Goal: Task Accomplishment & Management: Complete application form

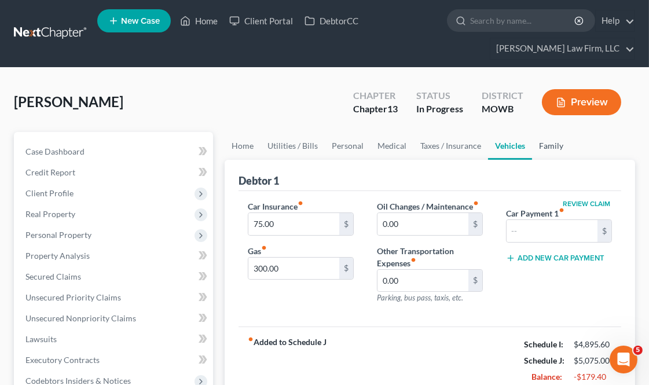
click at [552, 147] on link "Family" at bounding box center [551, 146] width 38 height 28
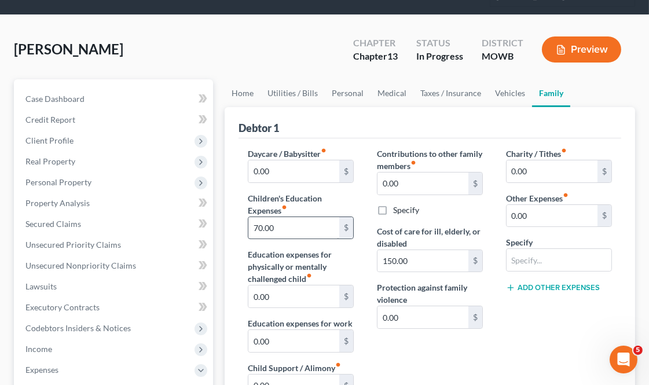
scroll to position [129, 0]
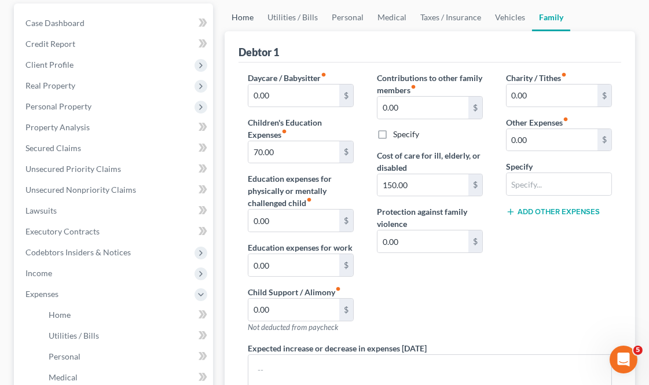
click at [241, 18] on link "Home" at bounding box center [243, 17] width 36 height 28
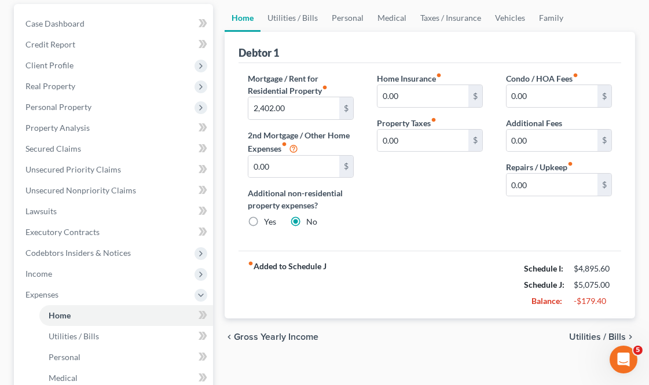
scroll to position [129, 0]
click at [295, 17] on link "Utilities / Bills" at bounding box center [292, 17] width 64 height 28
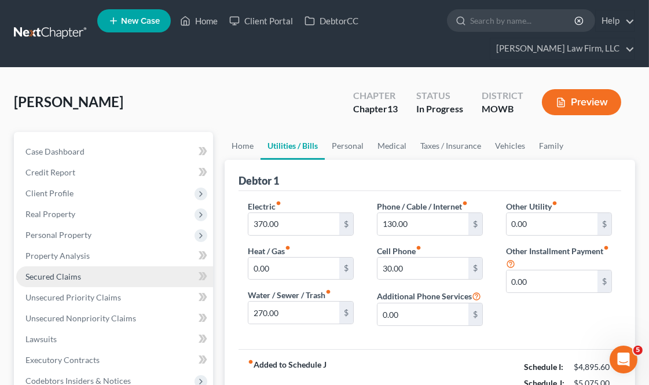
click at [64, 274] on span "Secured Claims" at bounding box center [53, 276] width 56 height 10
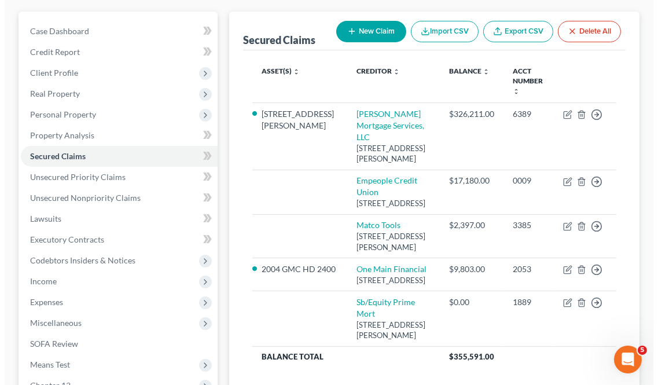
scroll to position [129, 0]
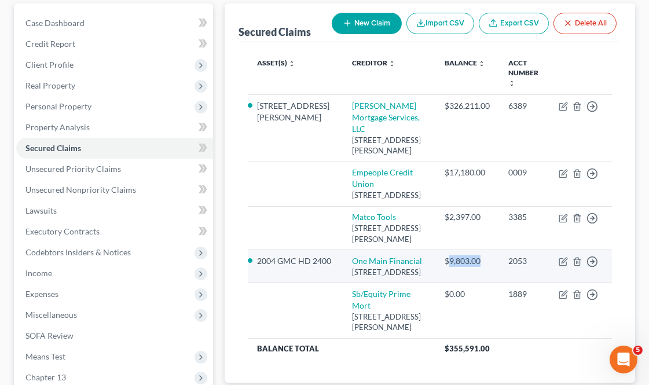
drag, startPoint x: 467, startPoint y: 250, endPoint x: 443, endPoint y: 249, distance: 23.7
click at [445, 255] on div "$9,803.00" at bounding box center [467, 261] width 45 height 12
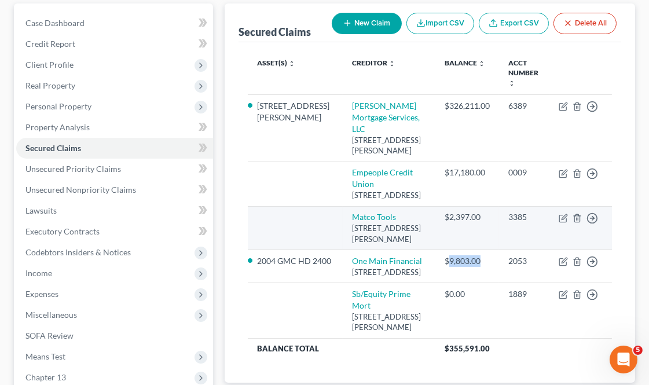
copy div "9,803.00"
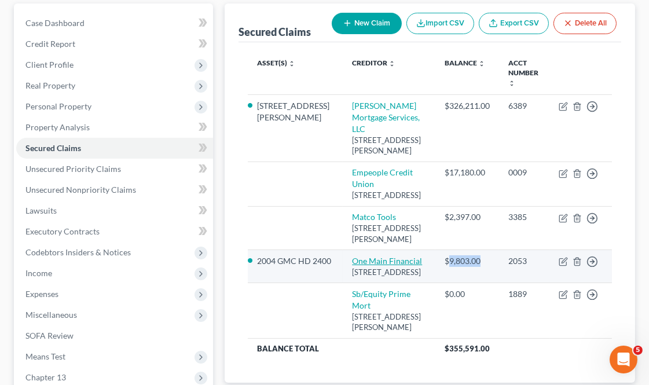
click at [352, 256] on link "One Main Financial" at bounding box center [387, 261] width 70 height 10
select select "17"
select select "1"
select select "0"
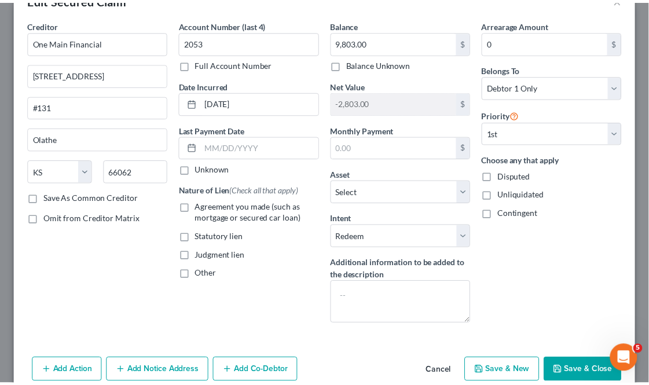
scroll to position [89, 0]
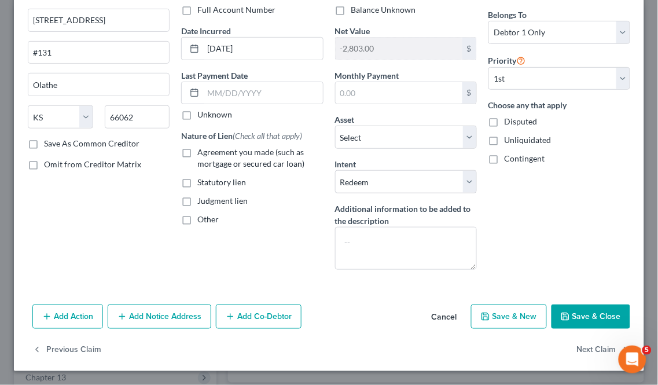
click at [569, 308] on button "Save & Close" at bounding box center [591, 316] width 79 height 24
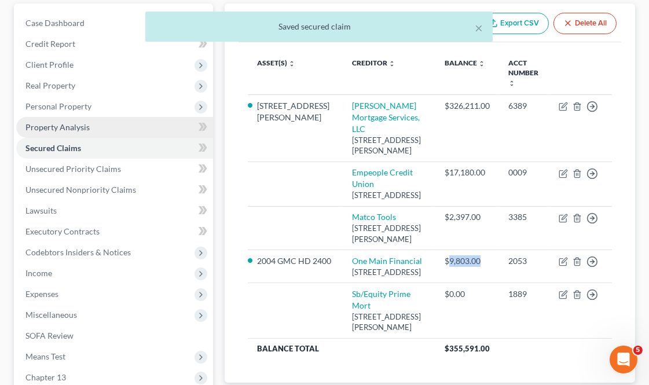
click at [91, 122] on link "Property Analysis" at bounding box center [114, 127] width 197 height 21
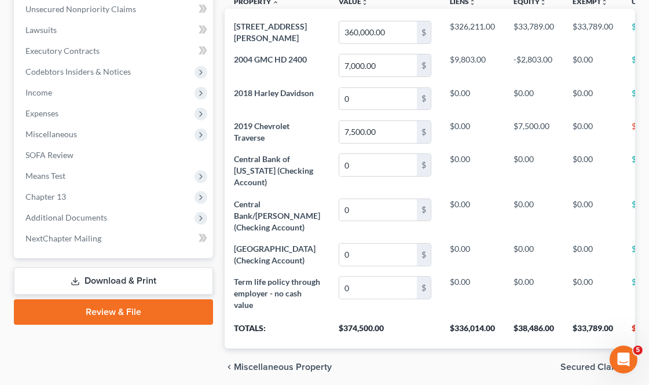
scroll to position [122, 0]
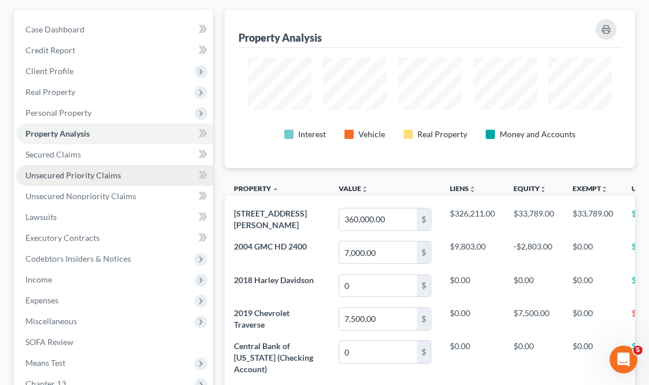
click at [112, 175] on span "Unsecured Priority Claims" at bounding box center [73, 175] width 96 height 10
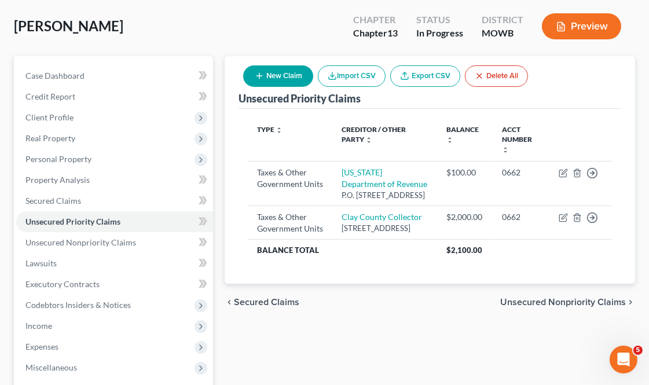
scroll to position [129, 0]
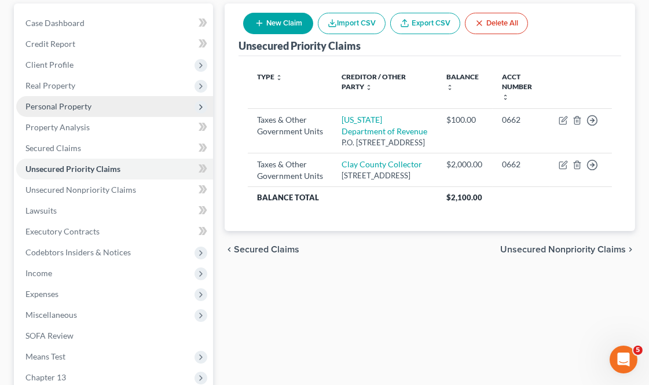
click at [89, 109] on span "Personal Property" at bounding box center [58, 106] width 66 height 10
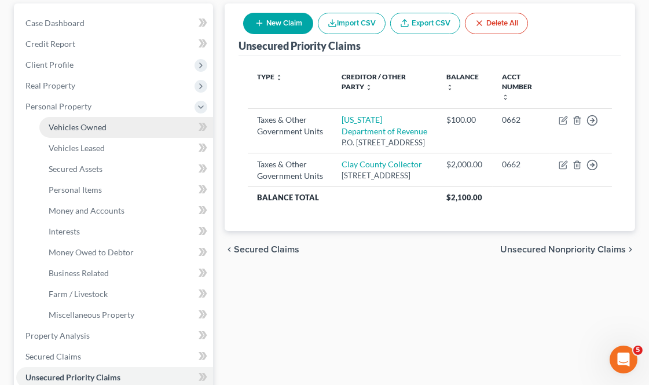
click at [99, 128] on span "Vehicles Owned" at bounding box center [78, 127] width 58 height 10
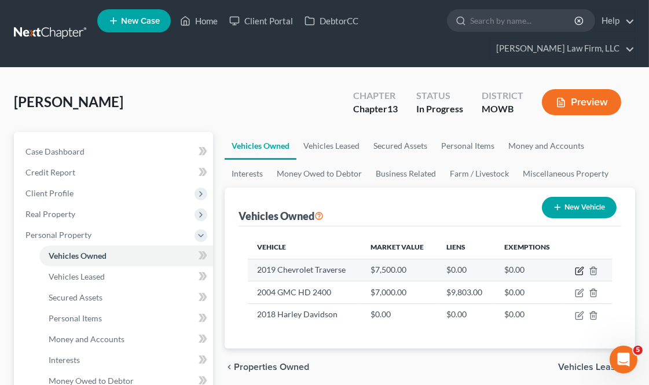
click at [575, 269] on icon "button" at bounding box center [578, 271] width 7 height 7
select select "0"
select select "7"
select select "2"
select select "0"
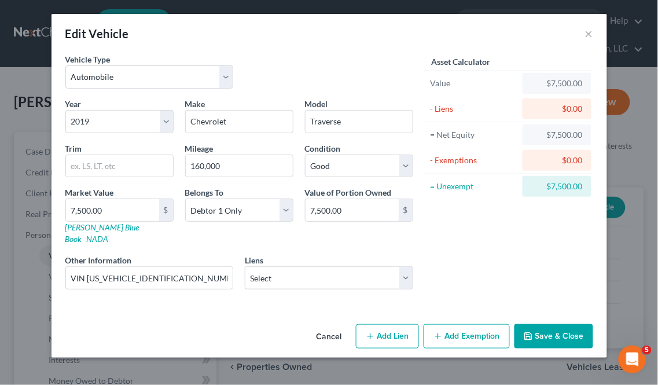
click at [548, 324] on button "Save & Close" at bounding box center [554, 336] width 79 height 24
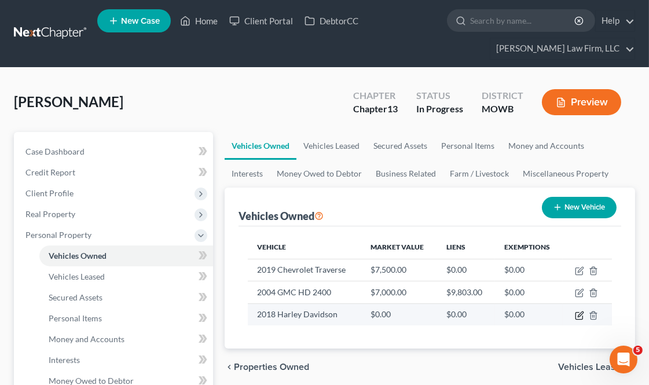
click at [578, 316] on icon "button" at bounding box center [580, 313] width 5 height 5
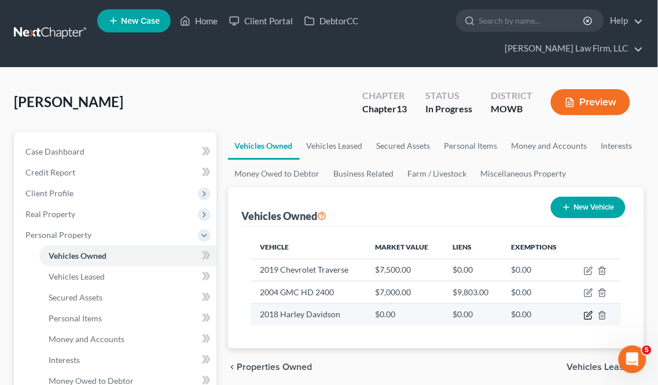
select select "0"
select select "8"
select select "0"
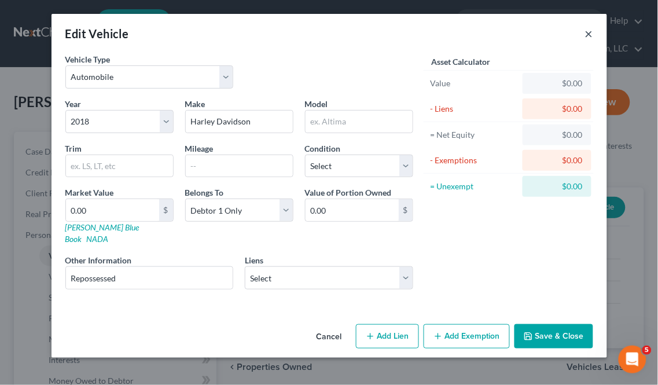
click at [586, 28] on button "×" at bounding box center [589, 34] width 8 height 14
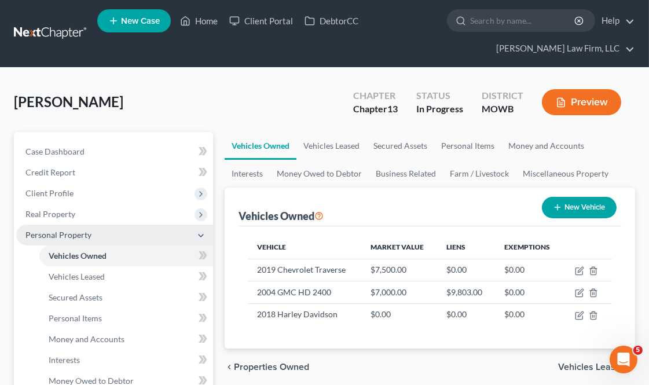
click at [78, 227] on span "Personal Property" at bounding box center [114, 235] width 197 height 21
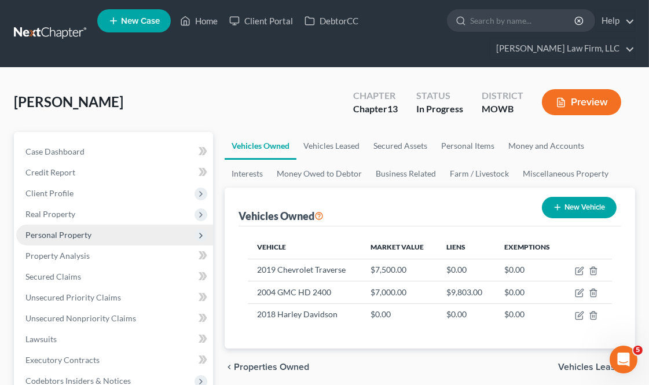
click at [79, 226] on span "Personal Property" at bounding box center [114, 235] width 197 height 21
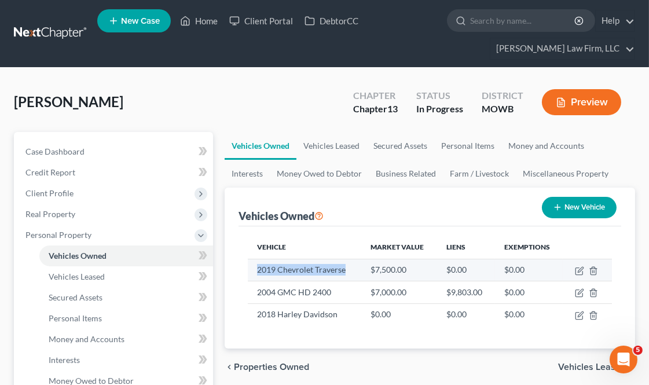
drag, startPoint x: 345, startPoint y: 272, endPoint x: 256, endPoint y: 270, distance: 88.6
click at [256, 270] on td "2019 Chevrolet Traverse" at bounding box center [304, 270] width 113 height 22
copy td "2019 Chevrolet Traverse"
click at [577, 273] on icon "button" at bounding box center [579, 270] width 9 height 9
click at [577, 271] on icon "button" at bounding box center [579, 270] width 9 height 9
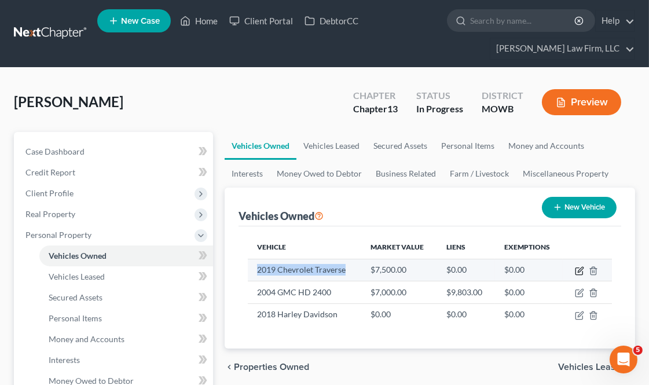
scroll to position [129, 0]
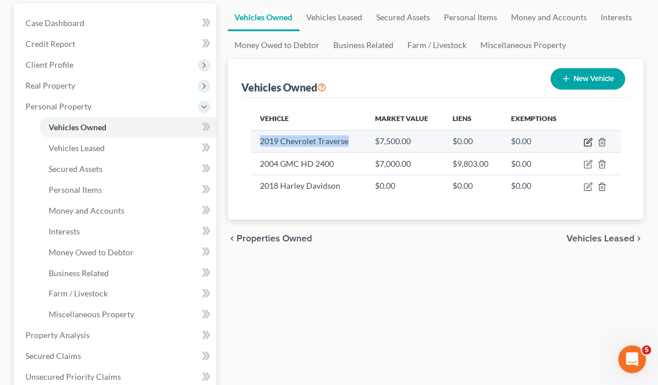
select select "0"
select select "7"
select select "2"
select select "0"
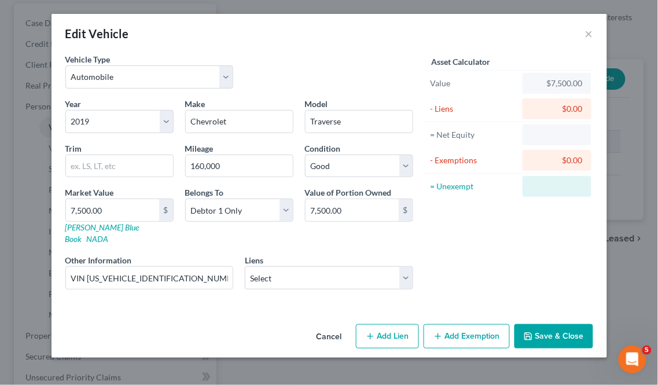
click at [580, 140] on div "Vehicle Type Select Automobile Truck Trailer Watercraft Aircraft Motor Home Atv…" at bounding box center [330, 186] width 556 height 266
select select "0"
select select "7"
select select "2"
select select "0"
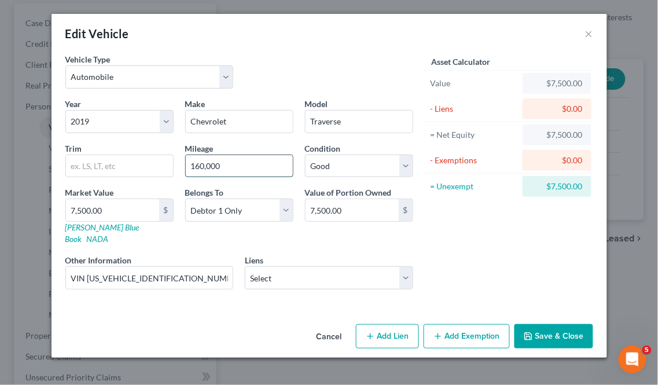
drag, startPoint x: 227, startPoint y: 168, endPoint x: 190, endPoint y: 164, distance: 37.3
click at [190, 164] on input "160,000" at bounding box center [239, 166] width 107 height 22
click at [534, 324] on button "Save & Close" at bounding box center [554, 336] width 79 height 24
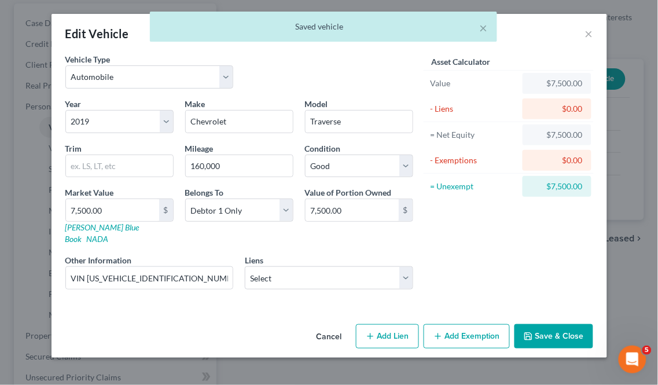
click at [534, 324] on button "Save & Close" at bounding box center [554, 336] width 79 height 24
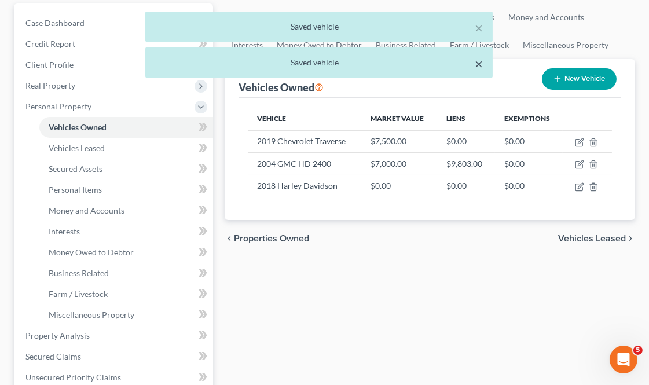
click at [480, 63] on button "×" at bounding box center [479, 64] width 8 height 14
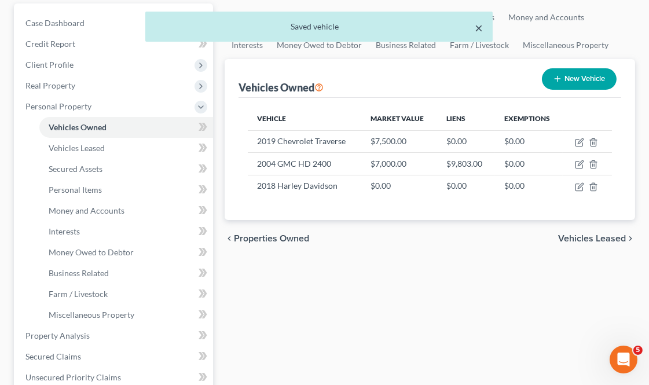
click at [479, 27] on button "×" at bounding box center [479, 28] width 8 height 14
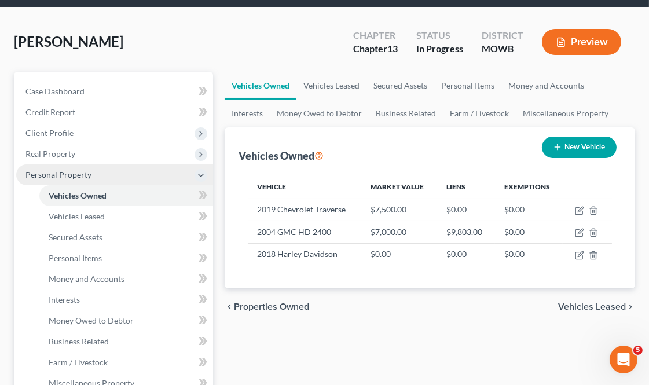
scroll to position [0, 0]
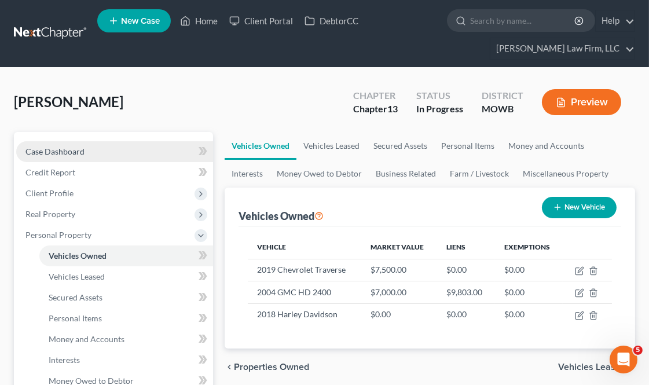
click at [70, 145] on link "Case Dashboard" at bounding box center [114, 151] width 197 height 21
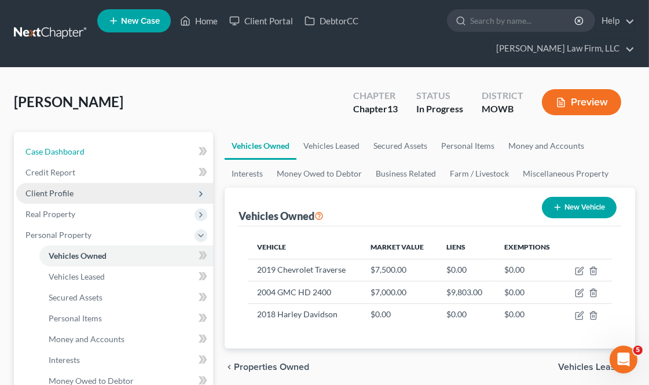
select select "4"
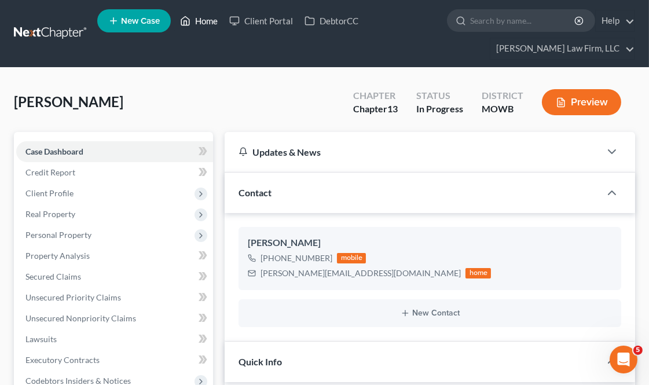
drag, startPoint x: 201, startPoint y: 21, endPoint x: 298, endPoint y: 144, distance: 156.1
click at [201, 21] on link "Home" at bounding box center [198, 20] width 49 height 21
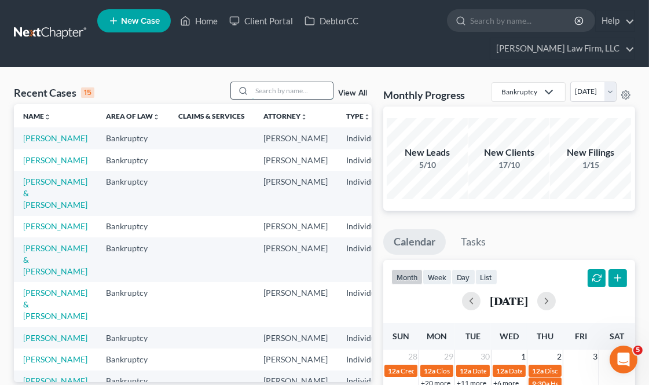
click at [291, 94] on input "search" at bounding box center [292, 90] width 81 height 17
paste input "2540885"
click at [265, 89] on input "2540885" at bounding box center [292, 90] width 81 height 17
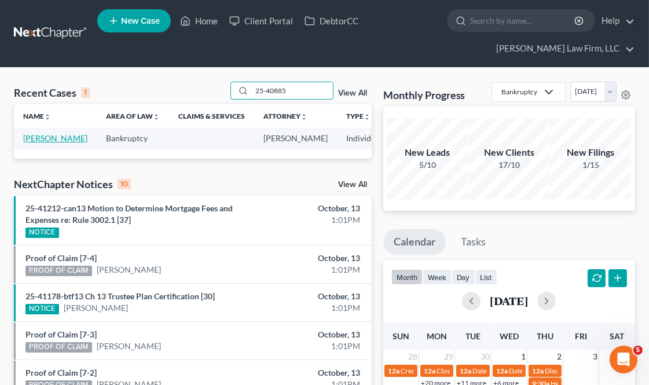
type input "25-40885"
click at [36, 141] on link "[PERSON_NAME]" at bounding box center [55, 138] width 64 height 10
select select "4"
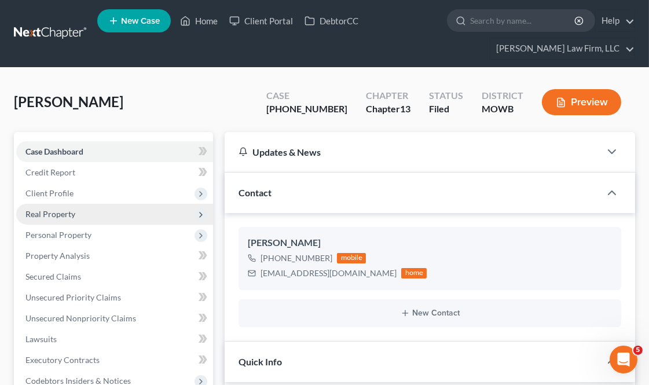
scroll to position [2657, 0]
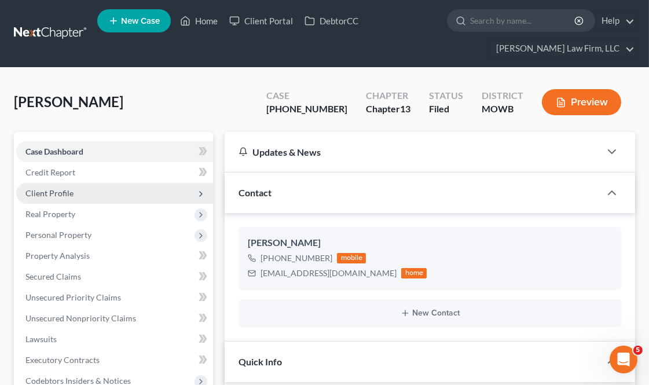
click at [83, 191] on span "Client Profile" at bounding box center [114, 193] width 197 height 21
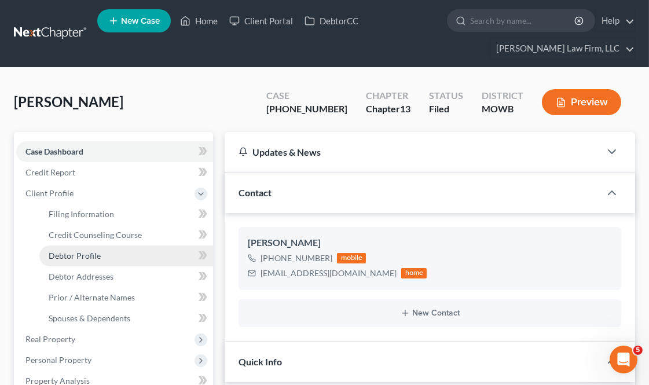
click at [100, 257] on link "Debtor Profile" at bounding box center [126, 255] width 174 height 21
select select "0"
select select "2"
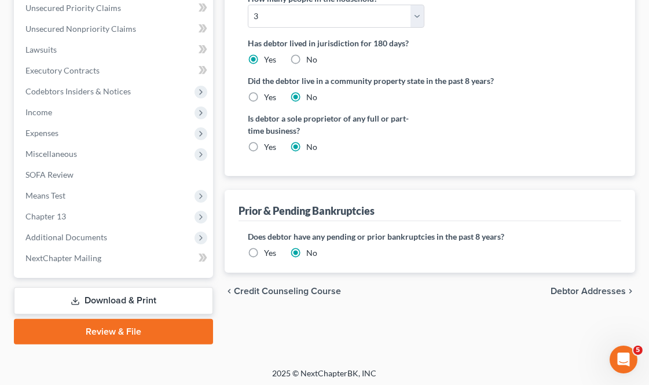
scroll to position [416, 0]
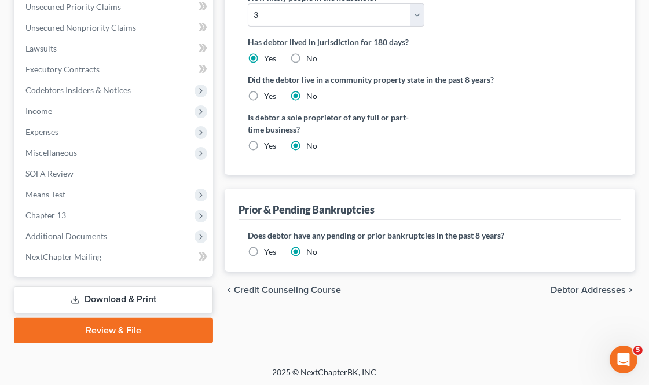
click at [456, 259] on div "Does debtor have any pending or prior bankruptcies in the past 8 years? Are any…" at bounding box center [429, 246] width 383 height 52
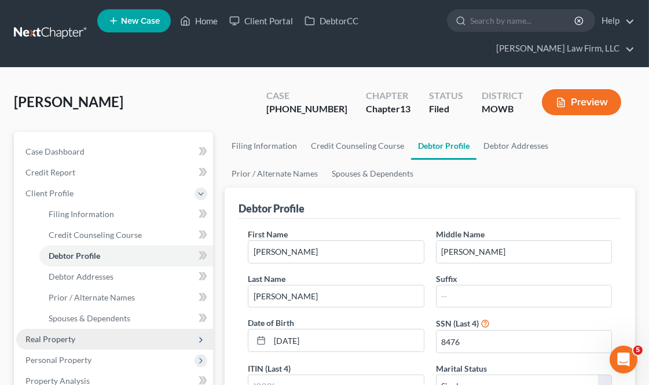
scroll to position [64, 0]
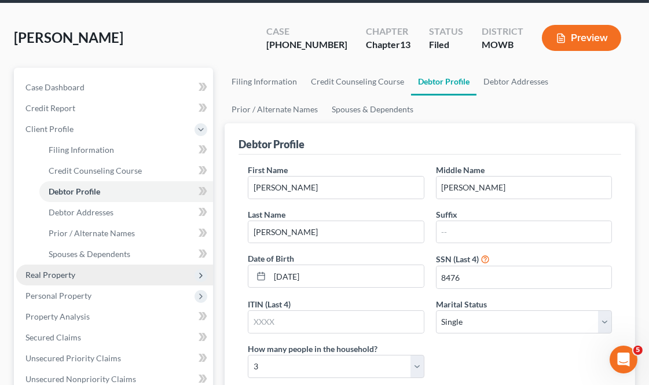
click at [78, 275] on span "Real Property" at bounding box center [114, 275] width 197 height 21
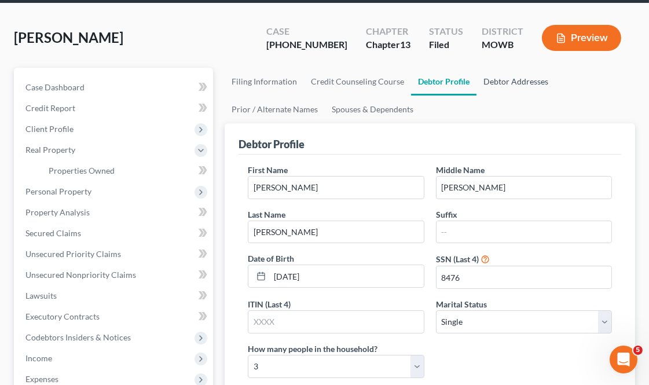
click at [506, 81] on link "Debtor Addresses" at bounding box center [515, 82] width 79 height 28
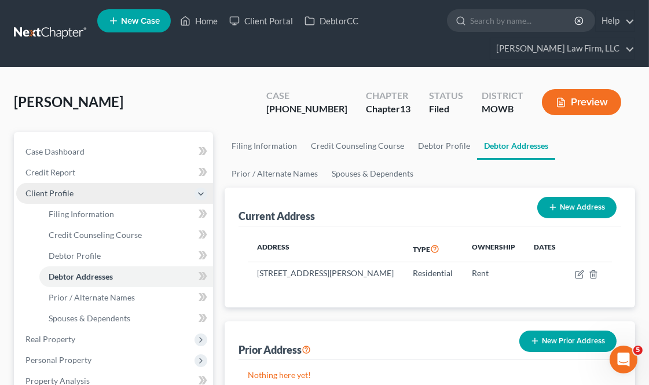
click at [75, 195] on span "Client Profile" at bounding box center [114, 193] width 197 height 21
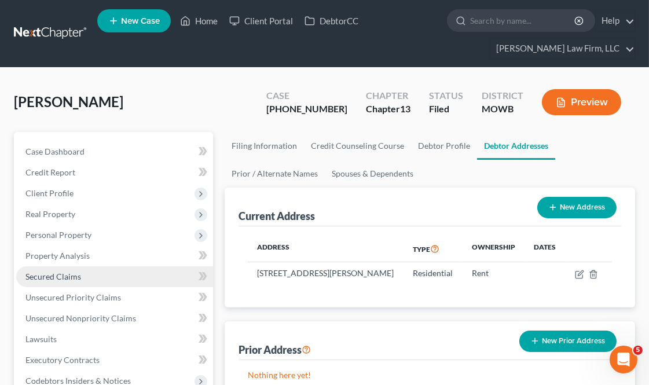
click at [89, 273] on link "Secured Claims" at bounding box center [114, 276] width 197 height 21
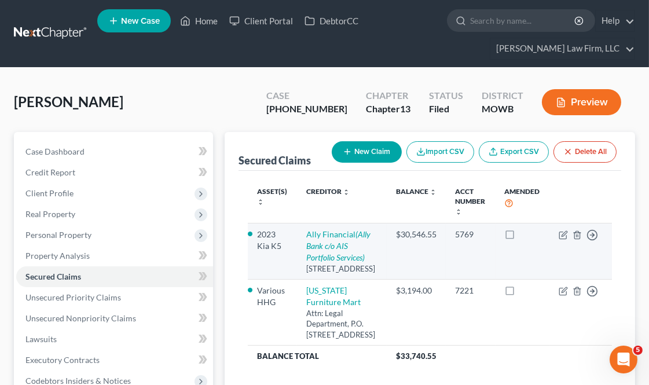
scroll to position [64, 0]
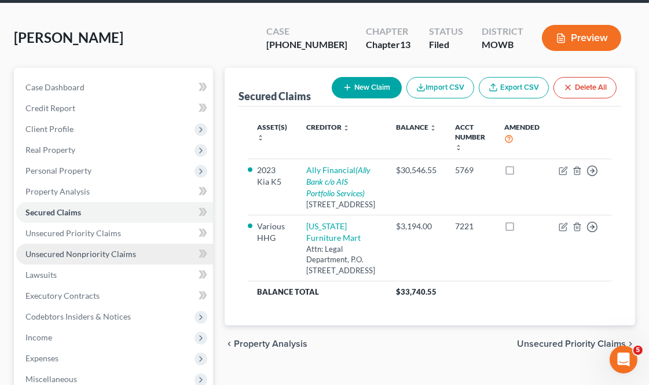
click at [105, 252] on span "Unsecured Nonpriority Claims" at bounding box center [80, 254] width 111 height 10
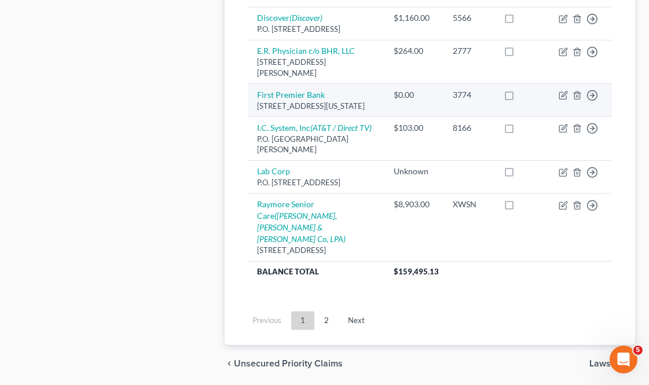
scroll to position [1520, 0]
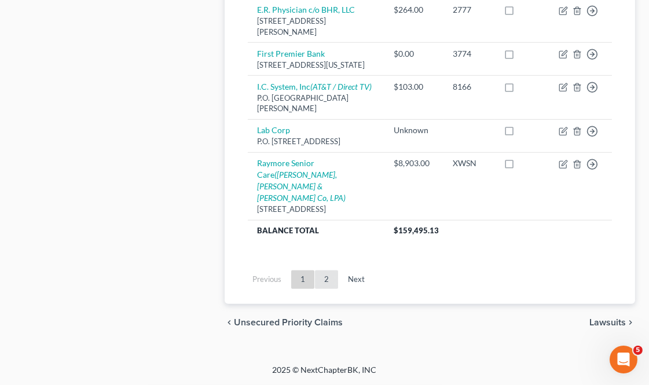
click at [317, 280] on link "2" at bounding box center [326, 279] width 23 height 19
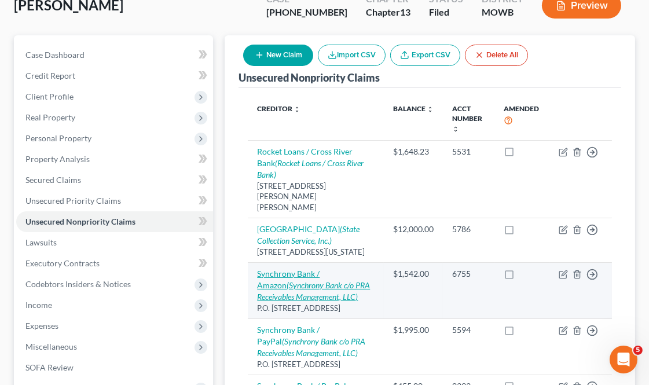
scroll to position [210, 0]
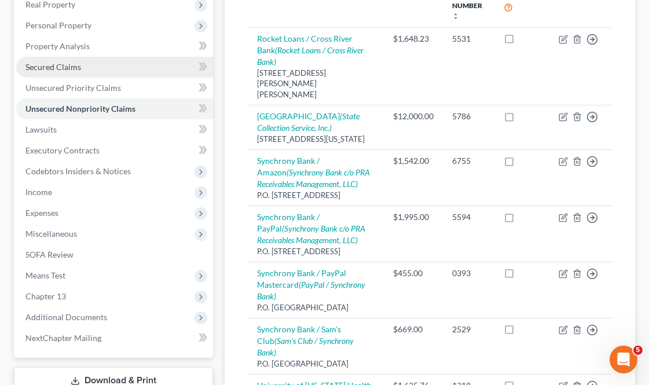
click at [47, 63] on span "Secured Claims" at bounding box center [53, 67] width 56 height 10
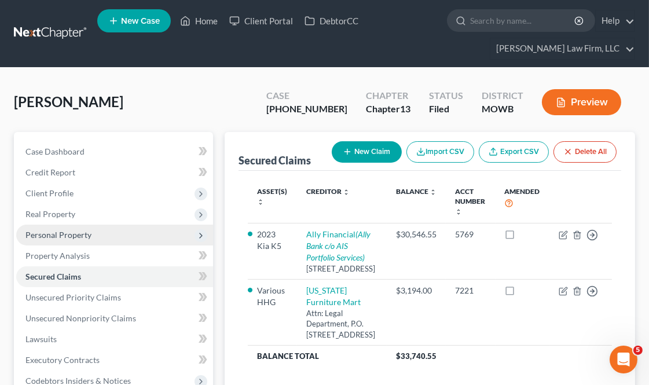
click at [97, 235] on span "Personal Property" at bounding box center [114, 235] width 197 height 21
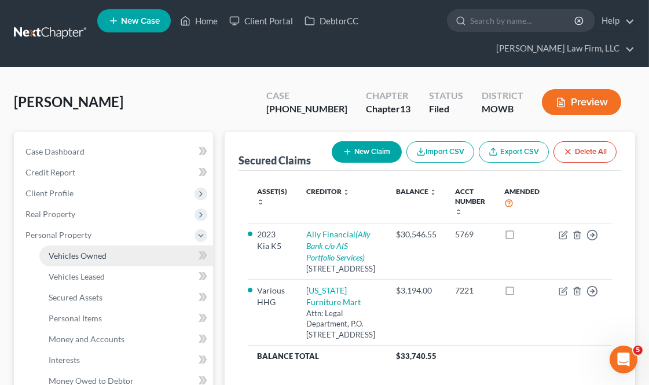
click at [111, 252] on link "Vehicles Owned" at bounding box center [126, 255] width 174 height 21
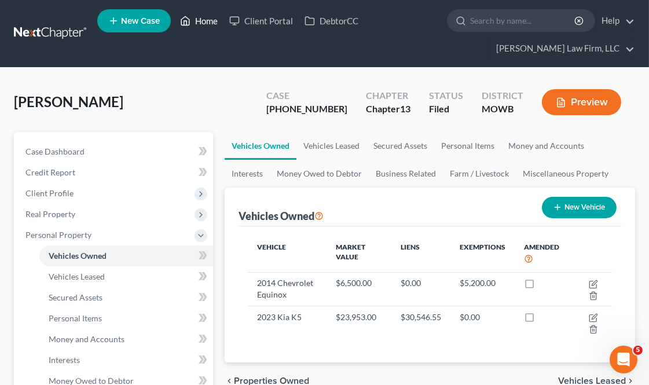
click at [198, 12] on link "Home" at bounding box center [198, 20] width 49 height 21
